Goal: Unclear: Browse casually

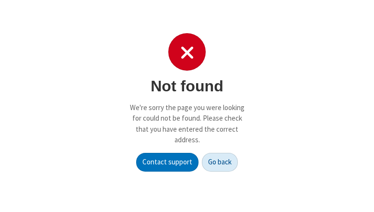
click at [220, 162] on button "Go back" at bounding box center [220, 162] width 36 height 19
click at [187, 106] on p "We're sorry the page you were looking for could not be found. Please check that…" at bounding box center [187, 123] width 115 height 43
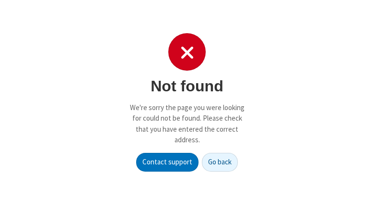
click at [187, 106] on p "We're sorry the page you were looking for could not be found. Please check that…" at bounding box center [187, 123] width 115 height 43
click at [220, 162] on button "Go back" at bounding box center [220, 162] width 36 height 19
click at [187, 106] on p "We're sorry the page you were looking for could not be found. Please check that…" at bounding box center [187, 123] width 115 height 43
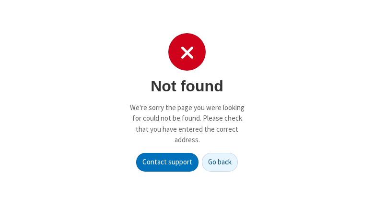
click at [187, 106] on p "We're sorry the page you were looking for could not be found. Please check that…" at bounding box center [187, 123] width 115 height 43
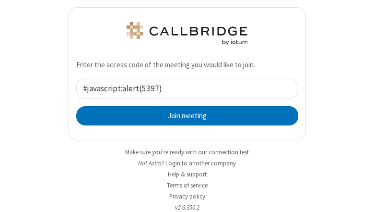
click at [183, 88] on input "#javascript:alert(5397)" at bounding box center [187, 89] width 222 height 22
type input "#javascript:alert(5397)"
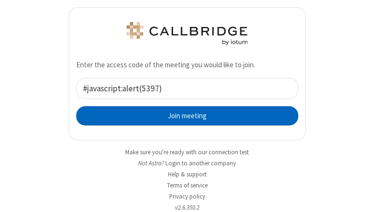
click at [183, 115] on button "Join meeting" at bounding box center [187, 115] width 222 height 19
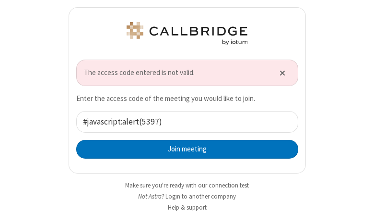
click at [199, 196] on button "Login to another company" at bounding box center [201, 195] width 71 height 9
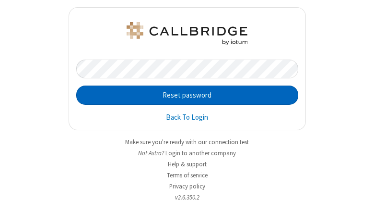
click at [183, 95] on button "Reset password" at bounding box center [187, 94] width 222 height 19
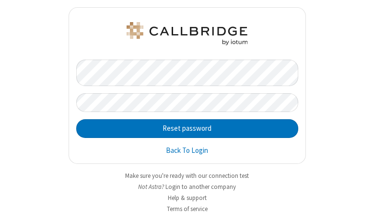
click at [199, 186] on button "Login to another company" at bounding box center [201, 186] width 71 height 9
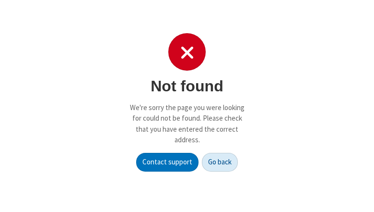
click at [220, 162] on button "Go back" at bounding box center [220, 162] width 36 height 19
click at [187, 106] on p "We're sorry the page you were looking for could not be found. Please check that…" at bounding box center [187, 123] width 115 height 43
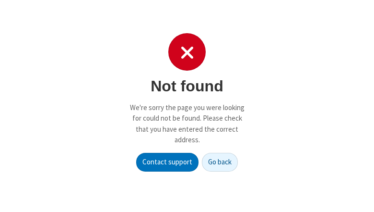
click at [187, 106] on p "We're sorry the page you were looking for could not be found. Please check that…" at bounding box center [187, 123] width 115 height 43
click at [220, 162] on button "Go back" at bounding box center [220, 162] width 36 height 19
click at [187, 106] on p "We're sorry the page you were looking for could not be found. Please check that…" at bounding box center [187, 123] width 115 height 43
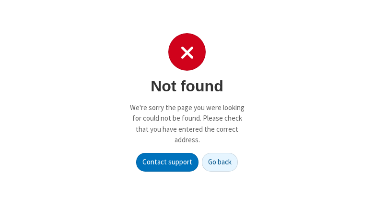
click at [187, 106] on p "We're sorry the page you were looking for could not be found. Please check that…" at bounding box center [187, 123] width 115 height 43
